Goal: Information Seeking & Learning: Learn about a topic

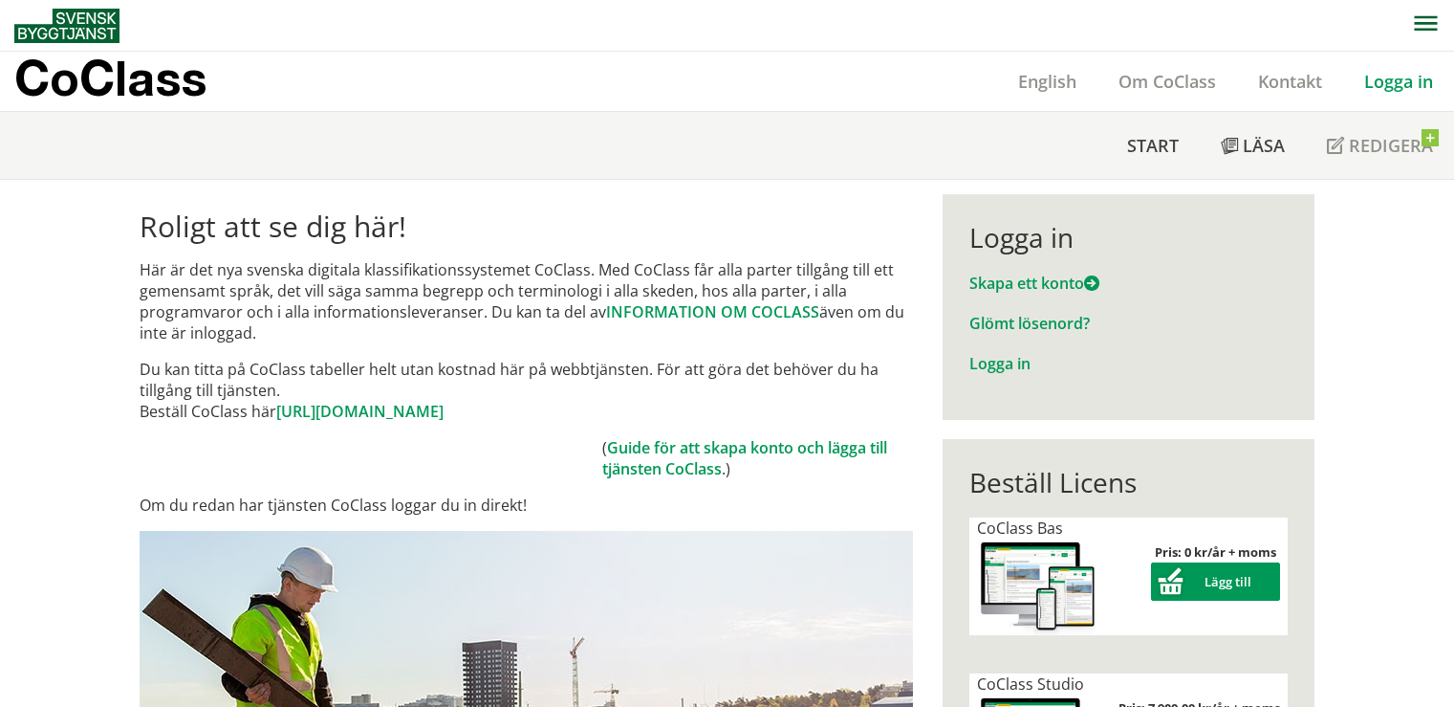
scroll to position [191, 0]
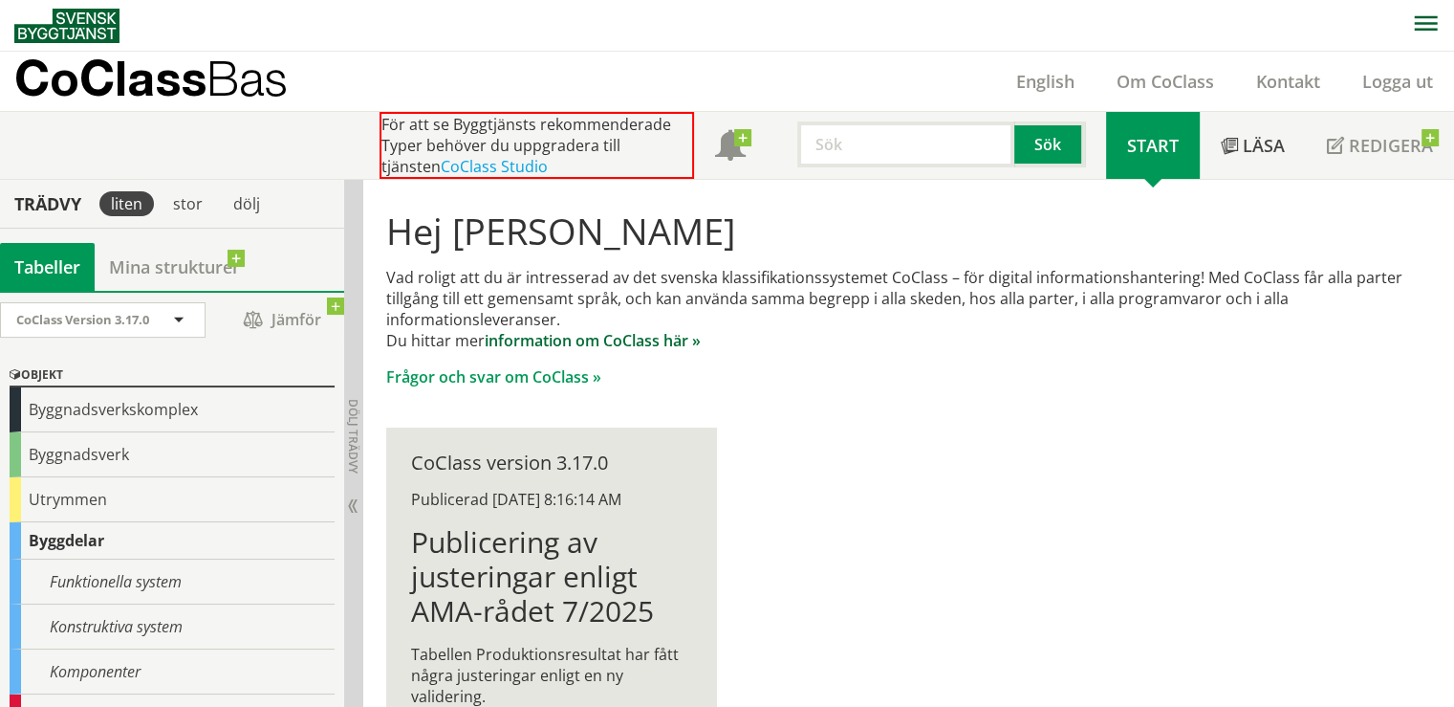
click at [604, 339] on link "information om CoClass här »" at bounding box center [593, 340] width 216 height 21
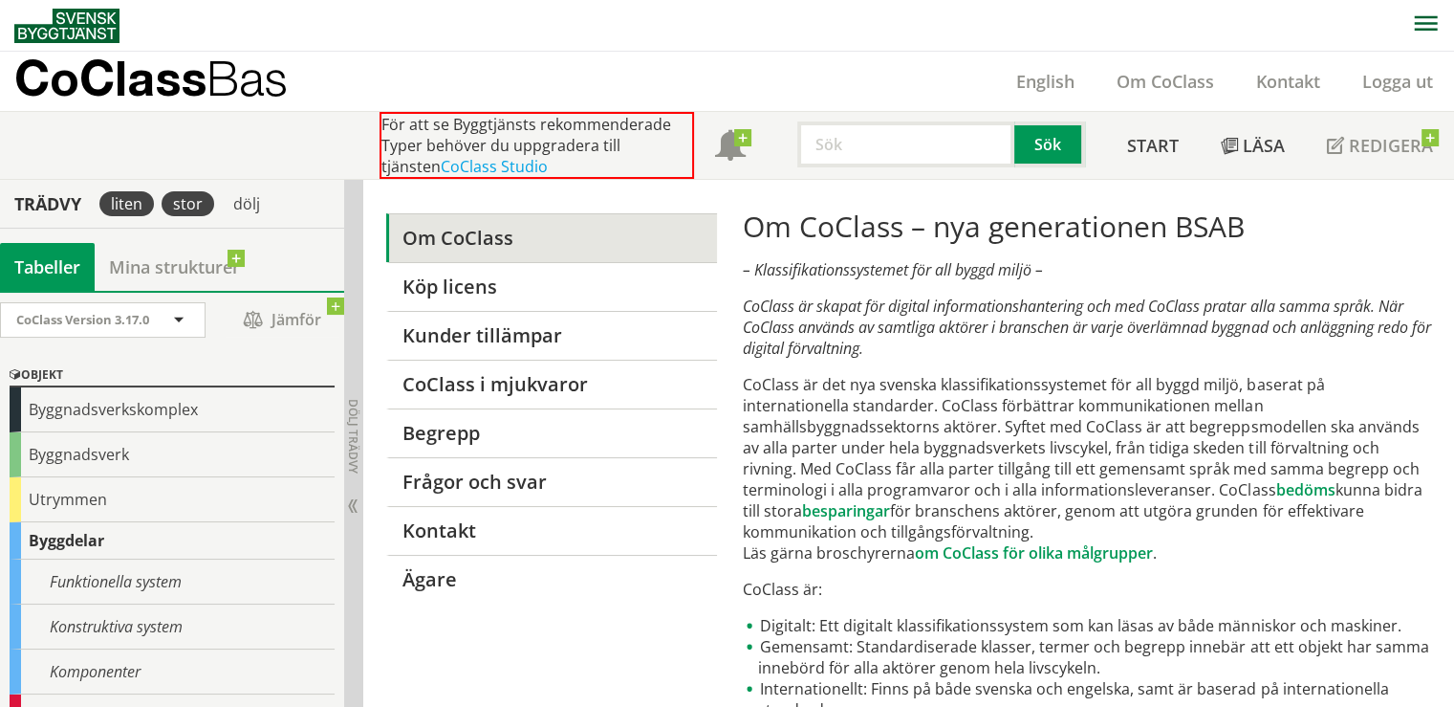
click at [190, 211] on div "stor" at bounding box center [188, 203] width 53 height 25
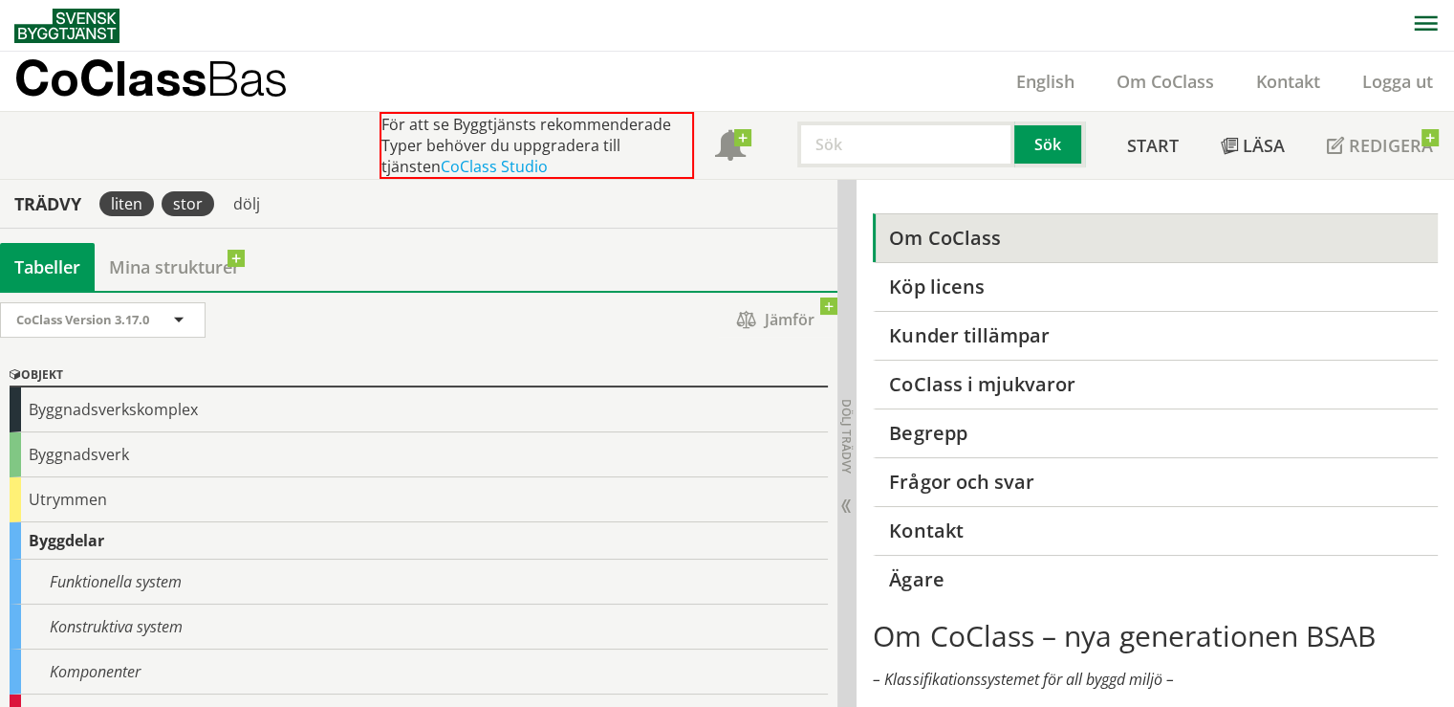
click at [132, 202] on div "liten" at bounding box center [126, 203] width 55 height 25
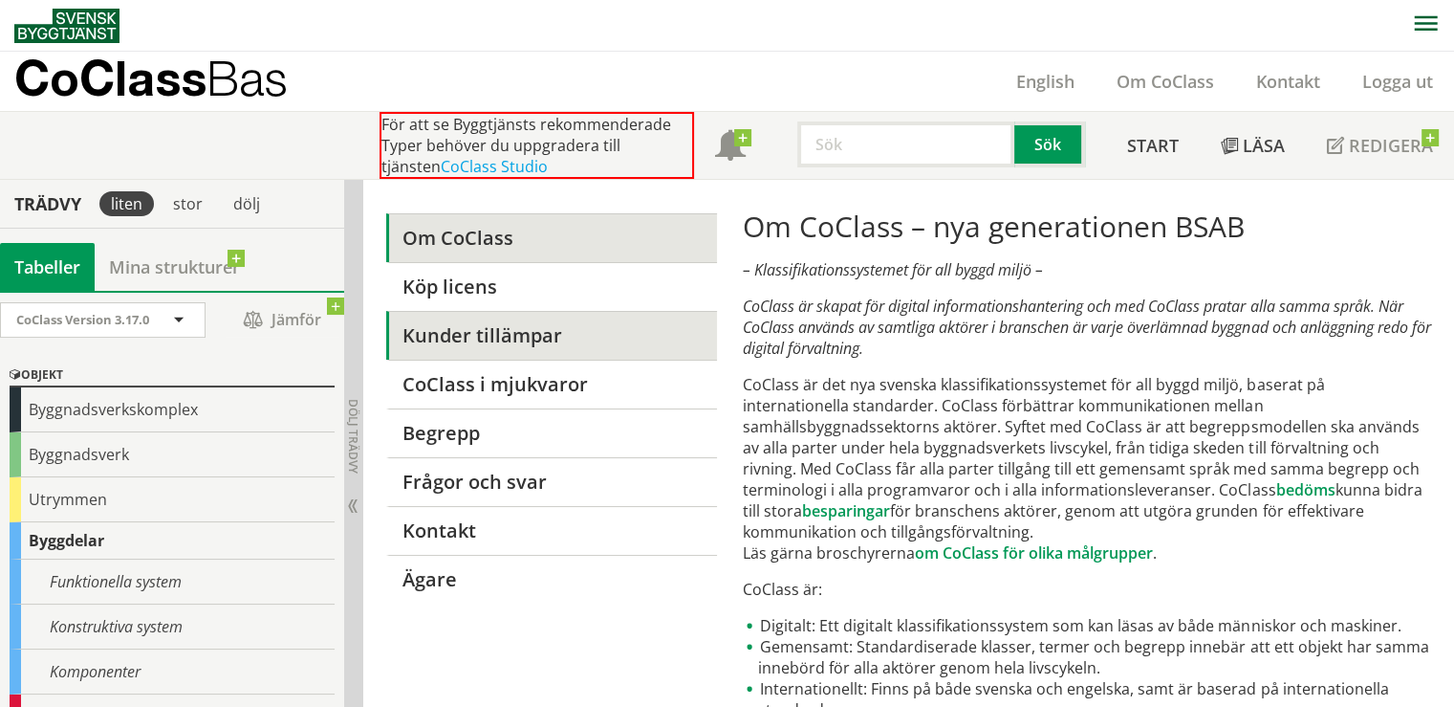
click at [555, 338] on link "Kunder tillämpar" at bounding box center [551, 335] width 331 height 49
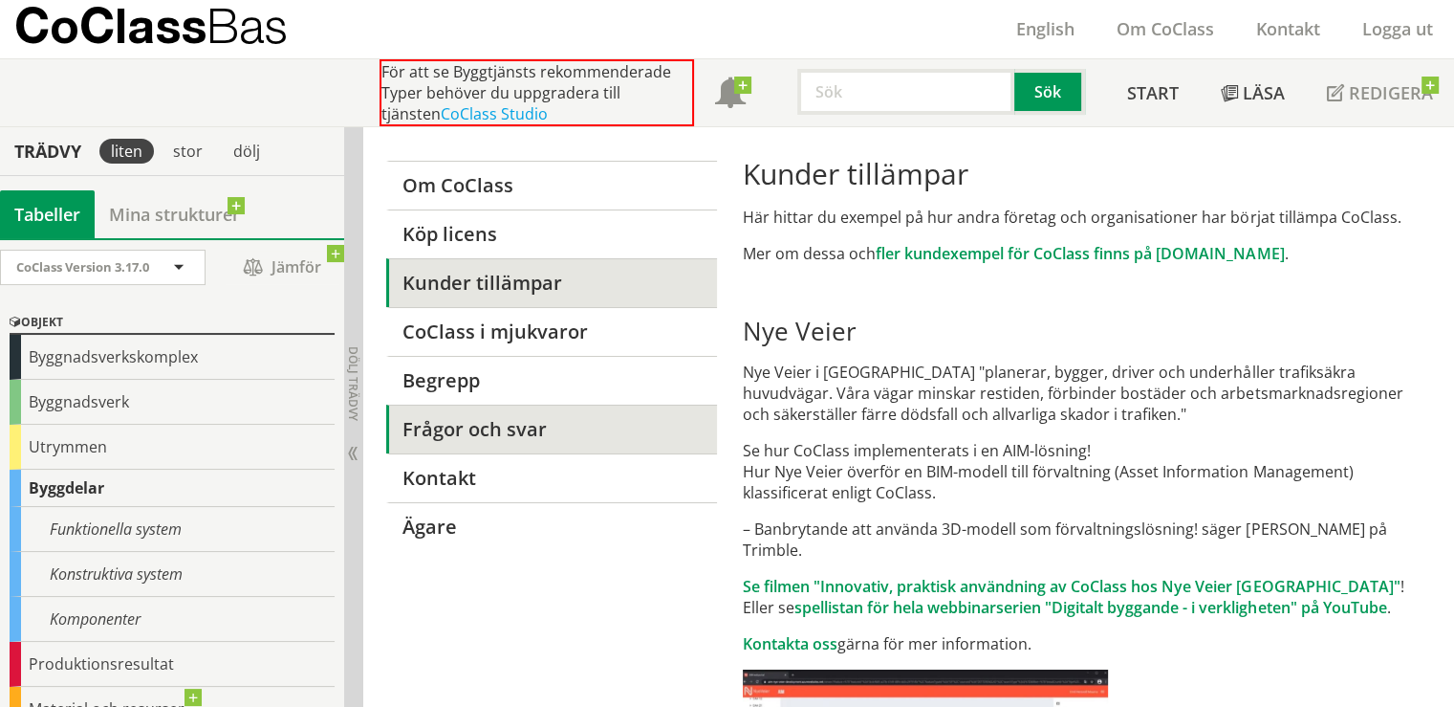
scroll to position [96, 0]
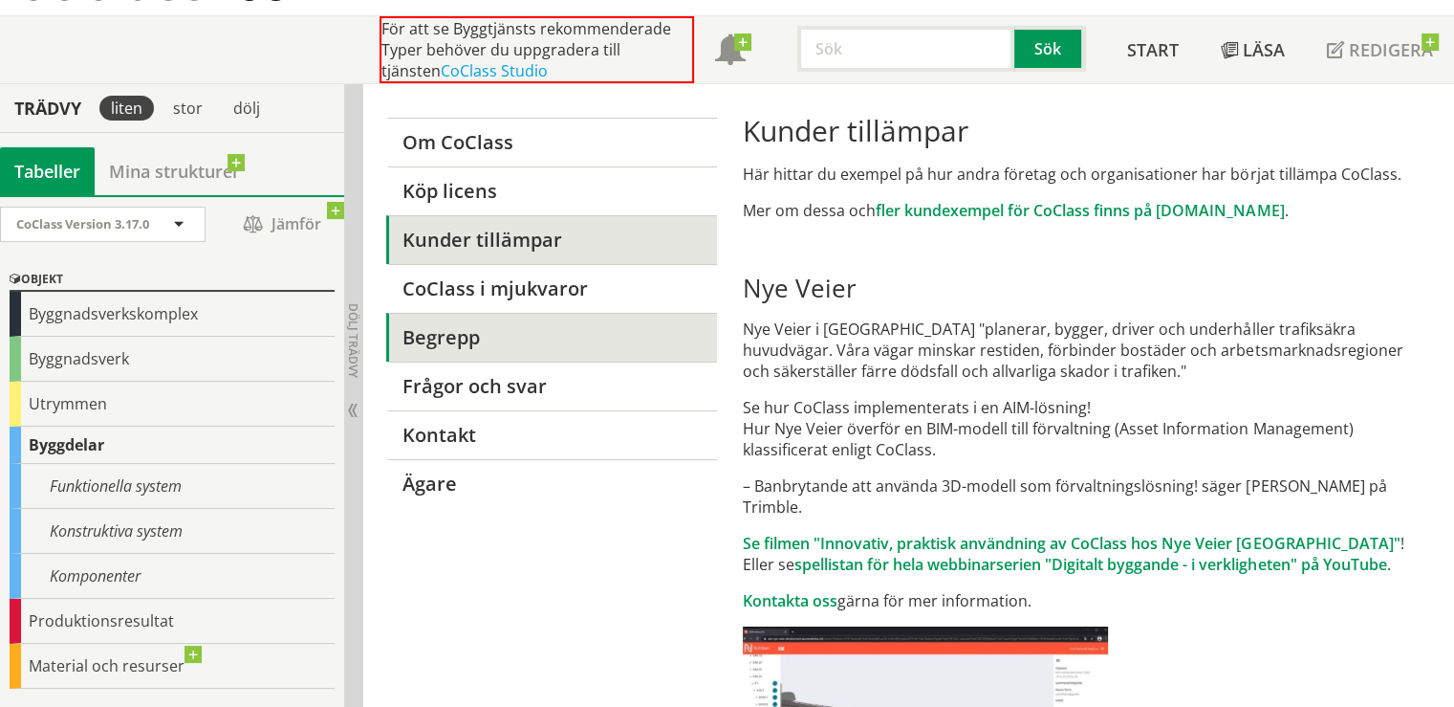
click at [502, 346] on link "Begrepp" at bounding box center [551, 337] width 331 height 49
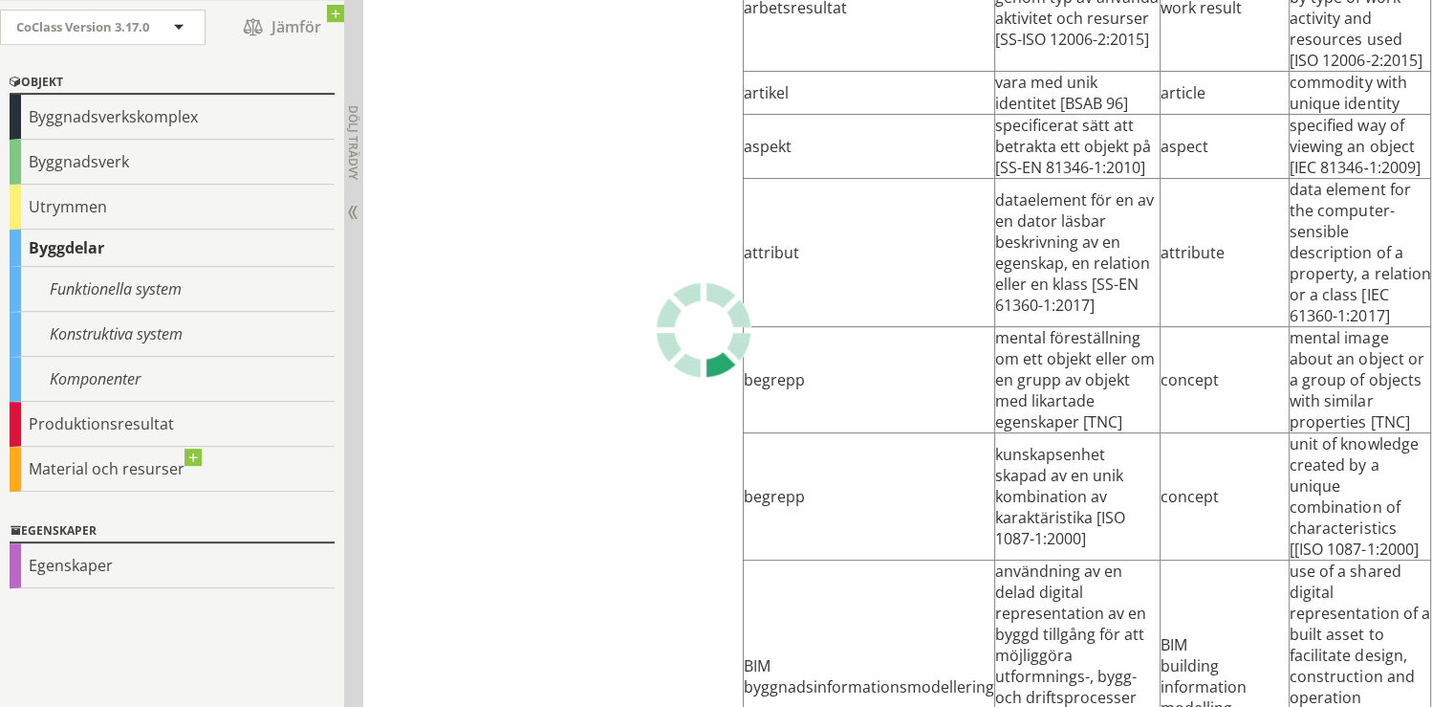
scroll to position [765, 0]
